Goal: Information Seeking & Learning: Learn about a topic

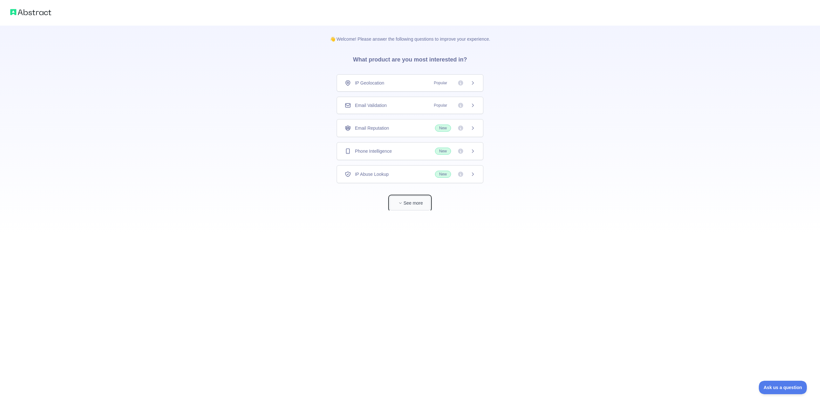
click at [415, 205] on button "See more" at bounding box center [409, 203] width 41 height 14
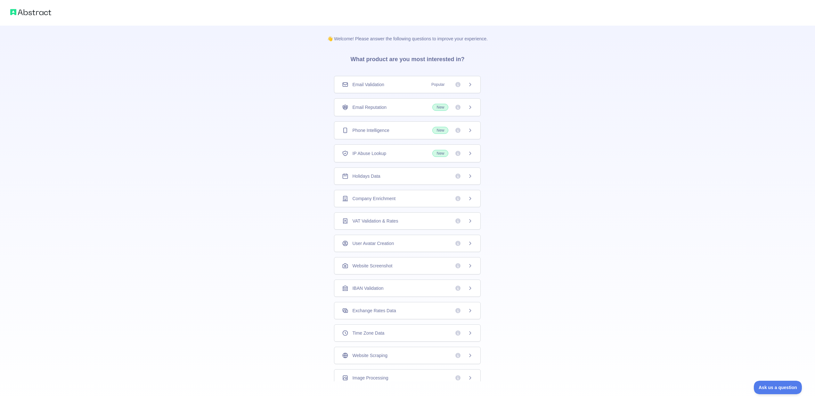
scroll to position [26, 0]
click at [404, 172] on div "Holidays Data" at bounding box center [407, 171] width 131 height 6
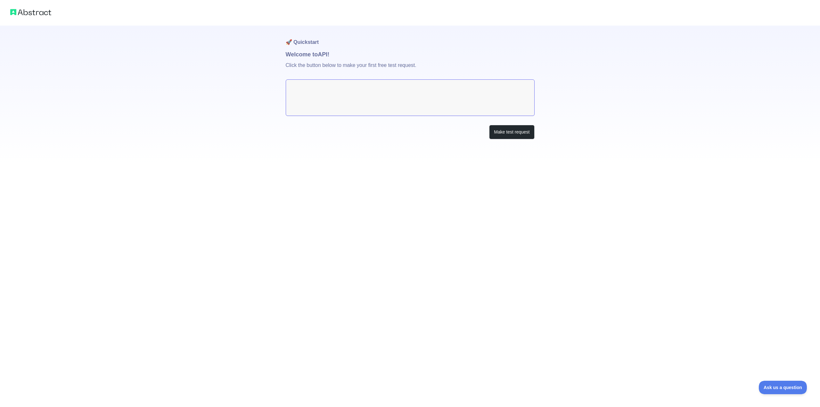
click at [334, 96] on textarea at bounding box center [410, 97] width 249 height 37
click at [519, 137] on button "Make test request" at bounding box center [511, 132] width 45 height 14
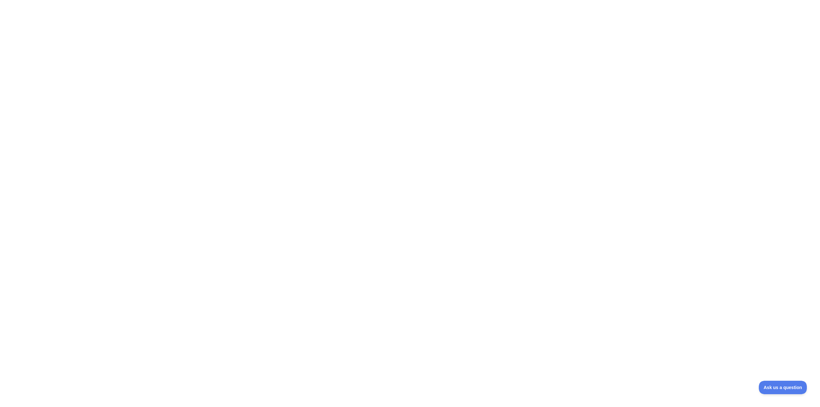
click at [269, 150] on div at bounding box center [410, 203] width 820 height 407
click at [320, 114] on div at bounding box center [410, 203] width 820 height 407
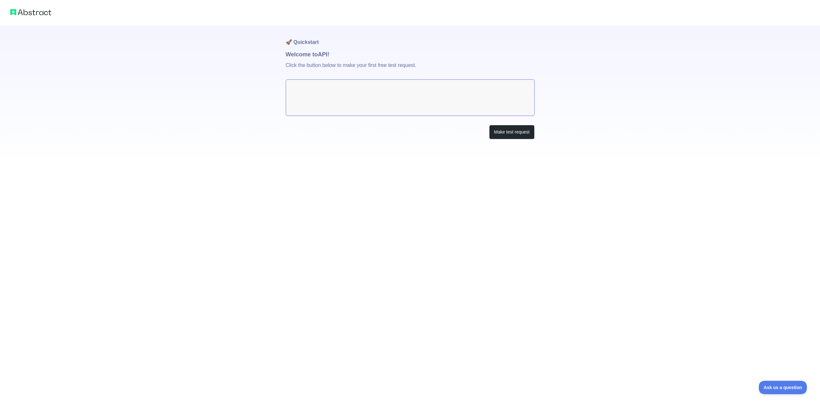
click at [325, 93] on textarea at bounding box center [410, 97] width 249 height 37
click at [326, 93] on textarea at bounding box center [410, 97] width 249 height 37
click at [516, 129] on button "Make test request" at bounding box center [511, 132] width 45 height 14
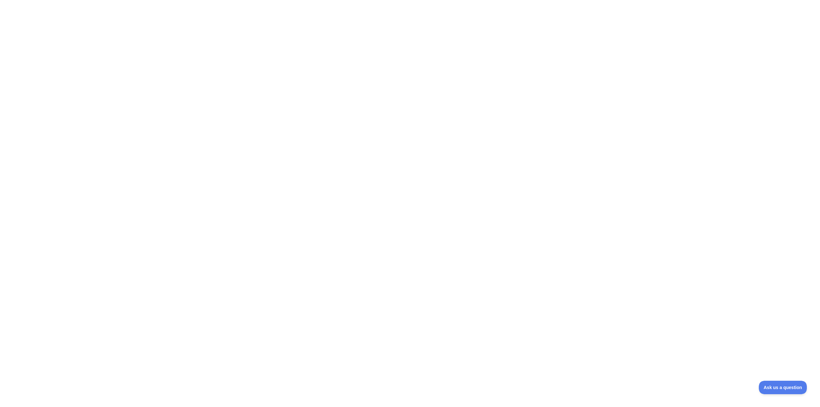
click at [558, 123] on div at bounding box center [410, 203] width 820 height 407
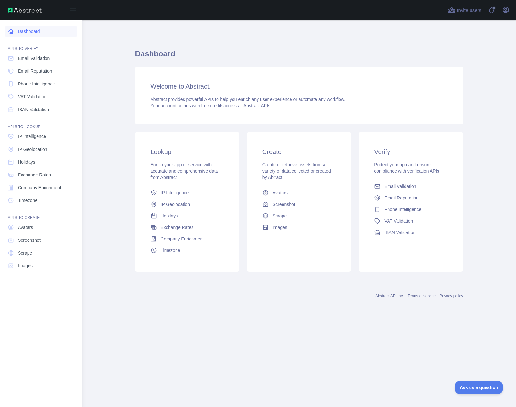
click at [20, 31] on link "Dashboard" at bounding box center [41, 32] width 72 height 12
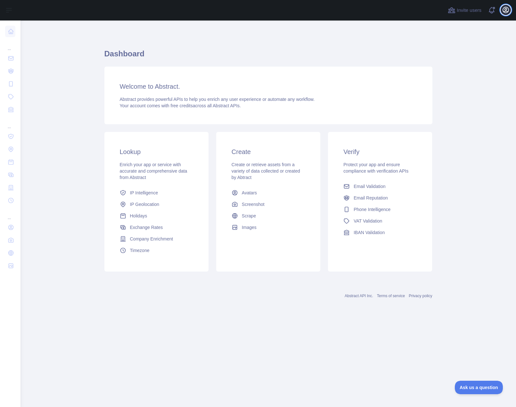
click at [510, 9] on button "Open user menu" at bounding box center [506, 10] width 10 height 10
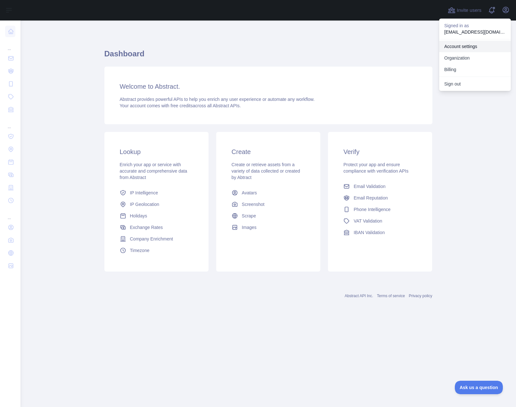
click at [475, 47] on link "Account settings" at bounding box center [475, 47] width 72 height 12
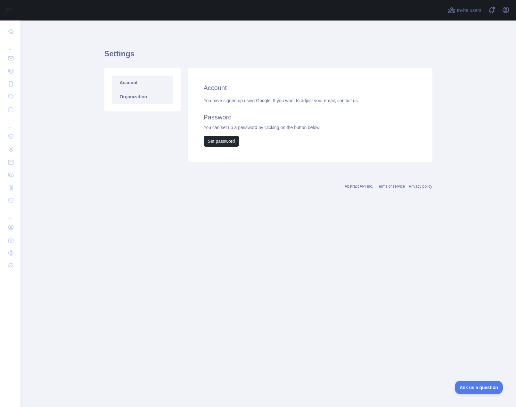
click at [153, 96] on link "Organization" at bounding box center [142, 97] width 61 height 14
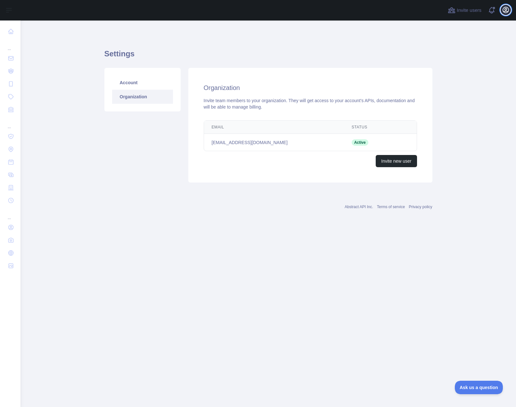
click at [505, 12] on icon "button" at bounding box center [506, 10] width 8 height 8
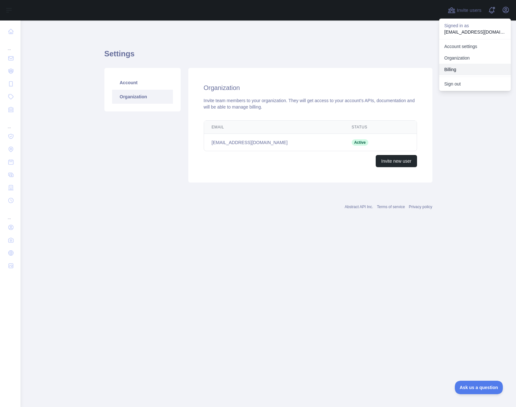
click at [460, 68] on button "Billing" at bounding box center [475, 70] width 72 height 12
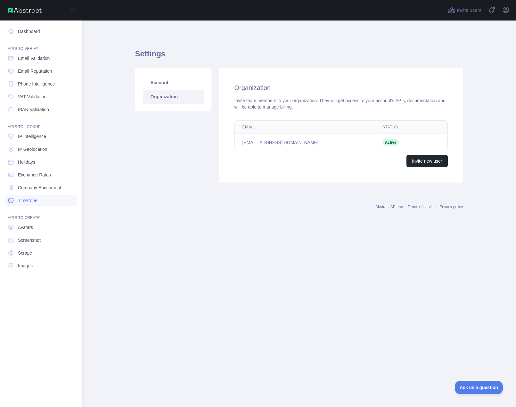
click at [47, 200] on link "Timezone" at bounding box center [41, 201] width 72 height 12
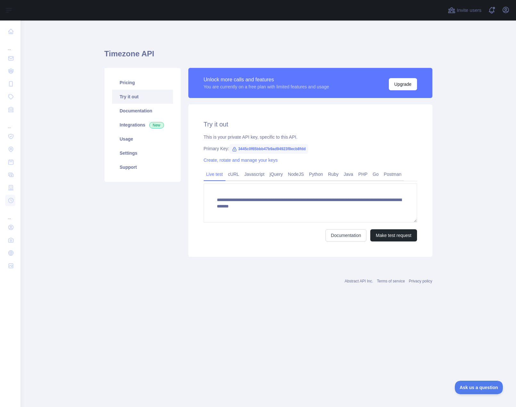
click at [241, 149] on span "3445c0f65bbb47b9ad94923f8ecb8fdd" at bounding box center [268, 149] width 79 height 10
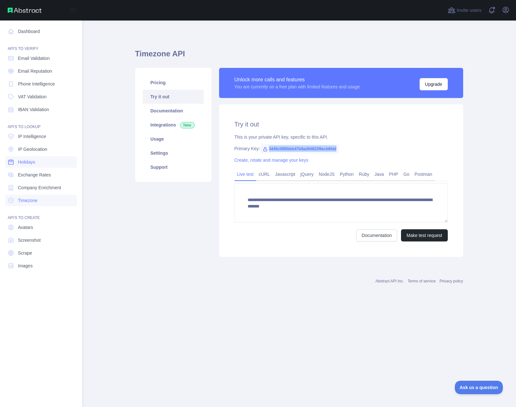
click at [43, 162] on link "Holidays" at bounding box center [41, 162] width 72 height 12
click at [48, 174] on span "Exchange Rates" at bounding box center [34, 175] width 33 height 6
click at [44, 167] on link "Holidays" at bounding box center [41, 162] width 72 height 12
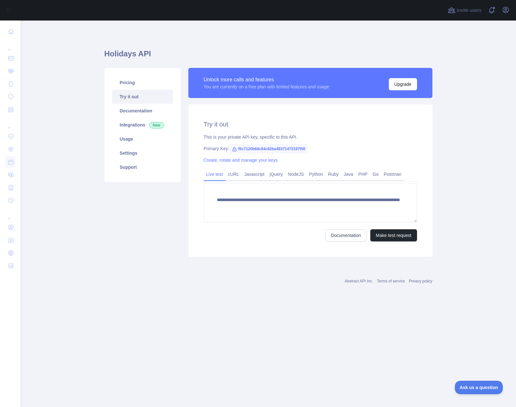
click at [253, 147] on span "f5c7120b68c84c82ba48371473197f50" at bounding box center [268, 149] width 79 height 10
copy span "f5c7120b68c84c82ba48371473197f50"
click at [358, 154] on div "**********" at bounding box center [310, 180] width 244 height 152
